Goal: Information Seeking & Learning: Find specific fact

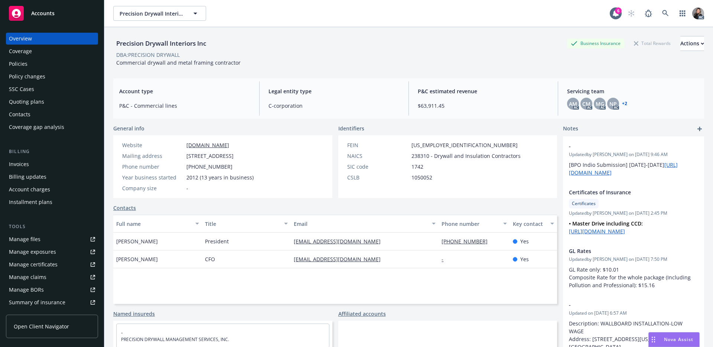
scroll to position [68, 0]
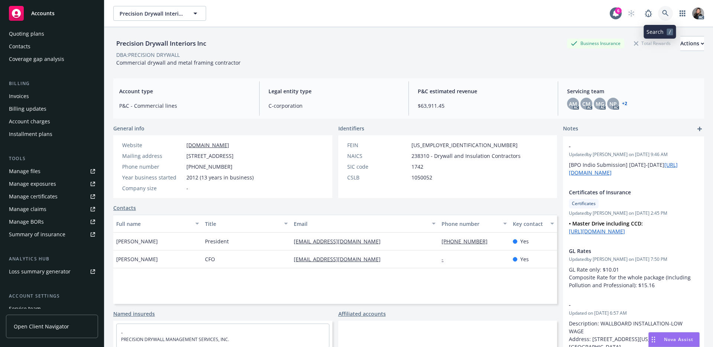
click at [662, 10] on icon at bounding box center [665, 13] width 7 height 7
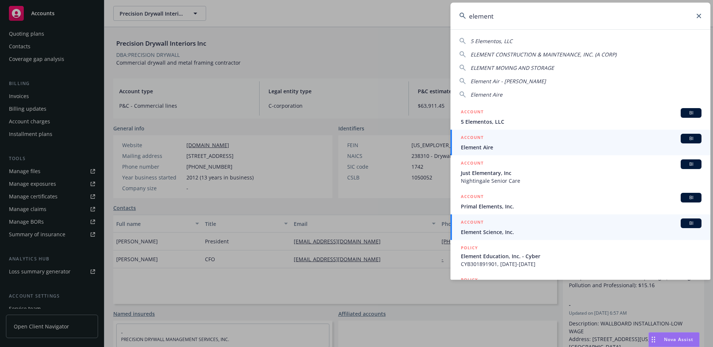
type input "element"
click at [496, 225] on div "ACCOUNT BI" at bounding box center [581, 223] width 240 height 10
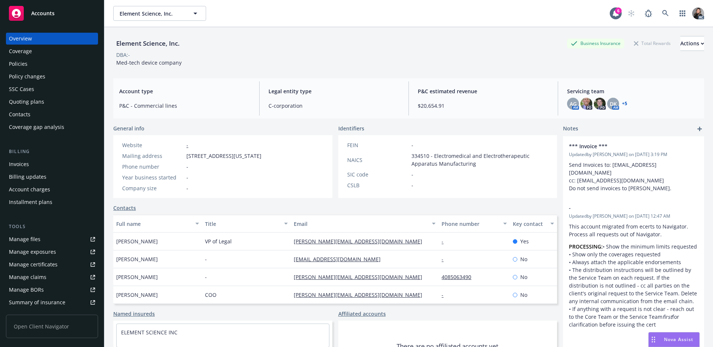
click at [29, 61] on div "Policies" at bounding box center [52, 64] width 86 height 12
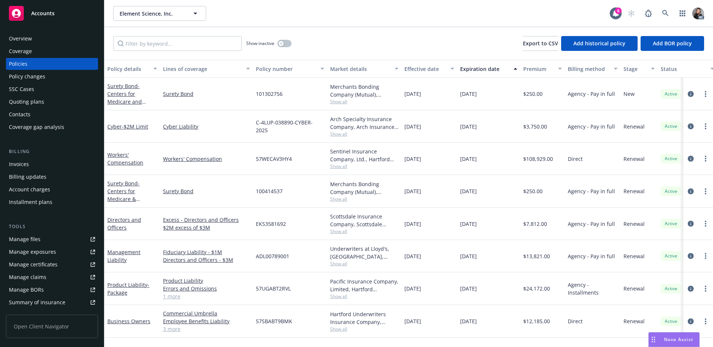
click at [343, 165] on span "Show all" at bounding box center [364, 166] width 68 height 6
click at [340, 164] on span "Show all" at bounding box center [364, 166] width 68 height 6
click at [282, 41] on div "button" at bounding box center [280, 43] width 5 height 5
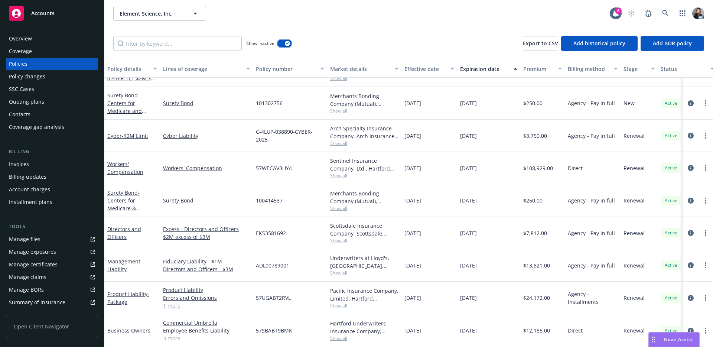
scroll to position [623, 0]
click at [383, 36] on div "Show inactive Export to CSV Add historical policy Add BOR policy" at bounding box center [408, 43] width 608 height 33
click at [42, 39] on div "Overview" at bounding box center [52, 39] width 86 height 12
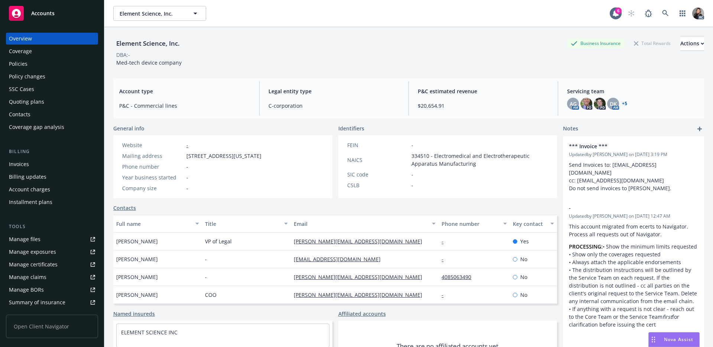
click at [10, 71] on div "Policy changes" at bounding box center [27, 77] width 36 height 12
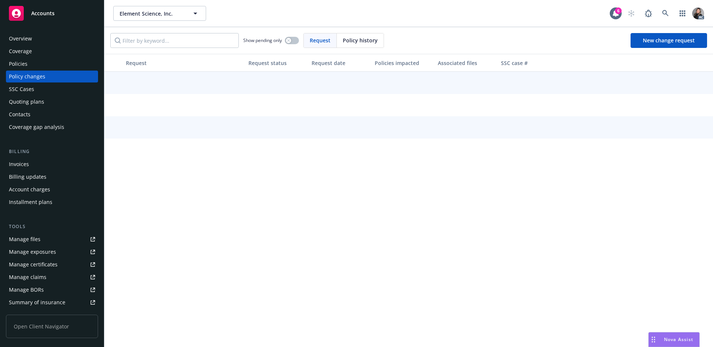
click at [16, 66] on div "Policies" at bounding box center [18, 64] width 19 height 12
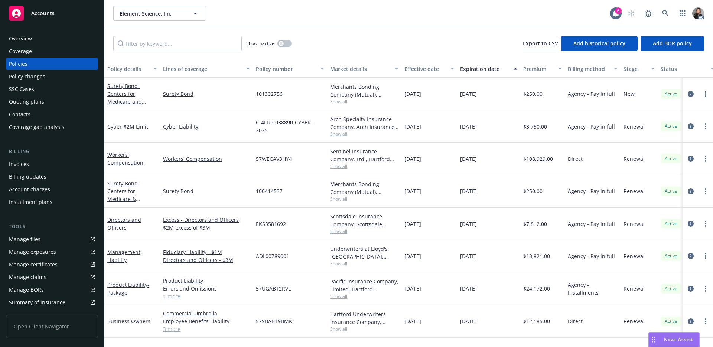
click at [292, 158] on div "57WECAV3HY4" at bounding box center [290, 159] width 74 height 32
drag, startPoint x: 299, startPoint y: 157, endPoint x: 244, endPoint y: 157, distance: 55.3
click at [244, 157] on div "Workers' Compensation Workers' Compensation 57WECAV3HY4 Sentinel Insurance Comp…" at bounding box center [462, 159] width 716 height 32
copy div "57WECAV3HY4"
click at [335, 165] on span "Show all" at bounding box center [364, 166] width 68 height 6
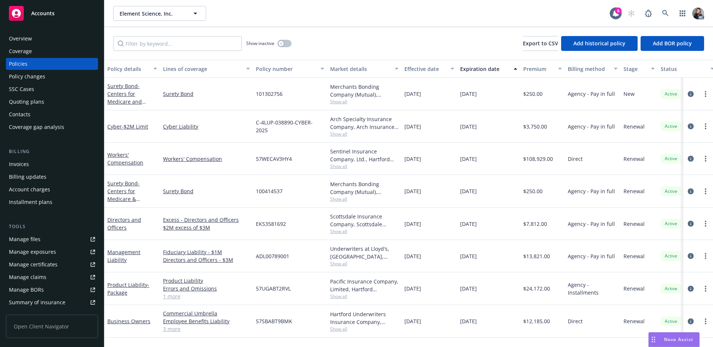
click at [341, 154] on div "Sentinel Insurance Company, Ltd., Hartford Insurance Group" at bounding box center [364, 155] width 68 height 16
click at [297, 157] on div "57WECAV3HY4" at bounding box center [290, 159] width 74 height 32
click at [690, 158] on icon "circleInformation" at bounding box center [690, 158] width 6 height 6
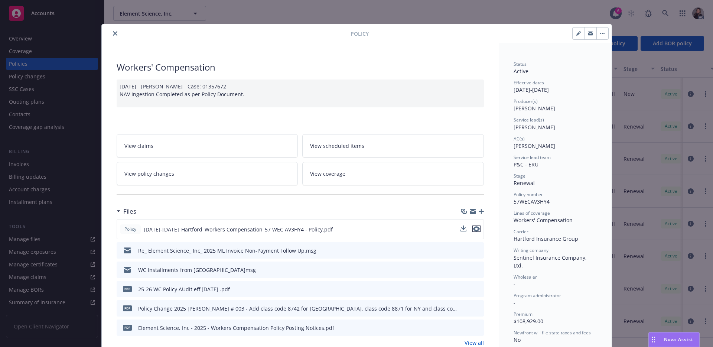
click at [474, 229] on icon "preview file" at bounding box center [476, 228] width 7 height 5
click at [116, 33] on button "close" at bounding box center [115, 33] width 9 height 9
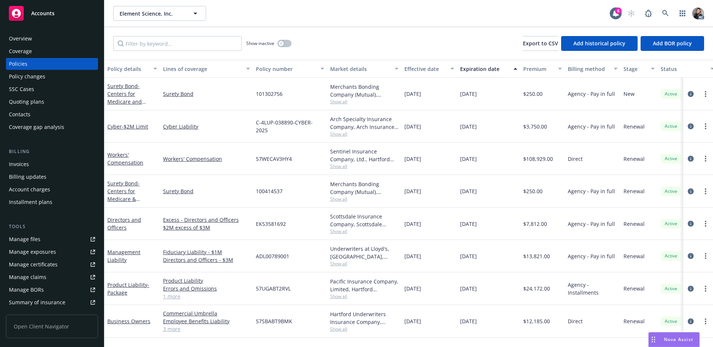
click at [40, 36] on div "Overview" at bounding box center [52, 39] width 86 height 12
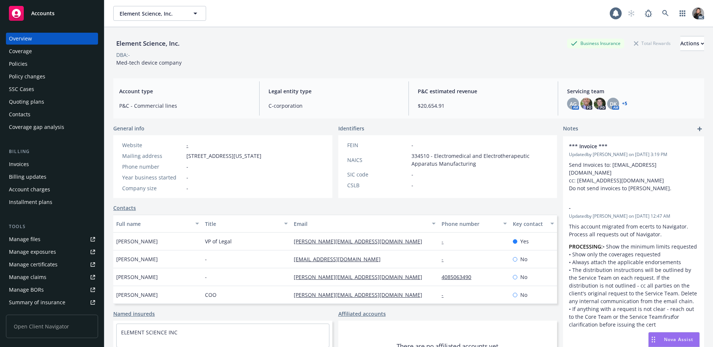
click at [187, 43] on div "Element Science, Inc. Business Insurance Total Rewards Actions" at bounding box center [408, 43] width 590 height 15
drag, startPoint x: 191, startPoint y: 43, endPoint x: 109, endPoint y: 40, distance: 82.5
click at [109, 40] on div "Element Science, Inc. Business Insurance Total Rewards Actions DBA: - Med-tech …" at bounding box center [408, 200] width 608 height 347
click at [148, 41] on div "Element Science, Inc." at bounding box center [147, 44] width 69 height 10
drag, startPoint x: 188, startPoint y: 42, endPoint x: 107, endPoint y: 43, distance: 81.3
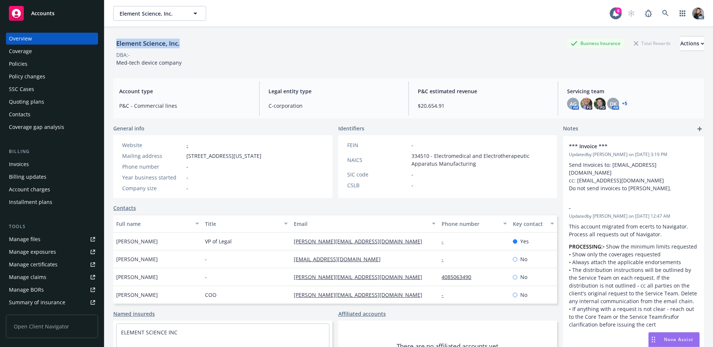
click at [107, 43] on div "Element Science, Inc. Business Insurance Total Rewards Actions DBA: - Med-tech …" at bounding box center [408, 200] width 608 height 347
copy div "Element Science, Inc."
click at [24, 63] on div "Policies" at bounding box center [18, 64] width 19 height 12
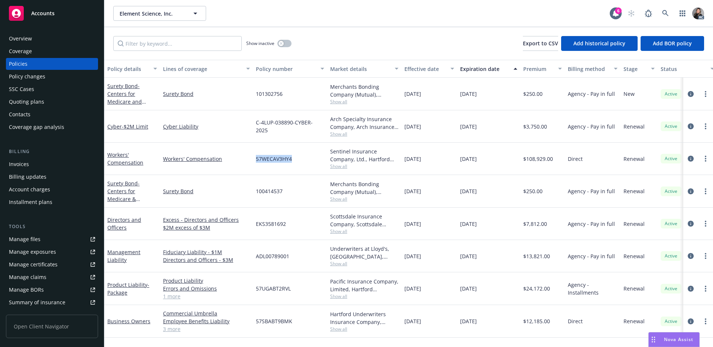
drag, startPoint x: 295, startPoint y: 158, endPoint x: 250, endPoint y: 158, distance: 44.9
click at [250, 158] on div "Workers' Compensation Workers' Compensation 57WECAV3HY4 Sentinel Insurance Comp…" at bounding box center [462, 159] width 716 height 32
copy div "57WECAV3HY4"
click at [353, 45] on div "Show inactive Export to CSV Add historical policy Add BOR policy" at bounding box center [408, 43] width 608 height 33
